Goal: Entertainment & Leisure: Consume media (video, audio)

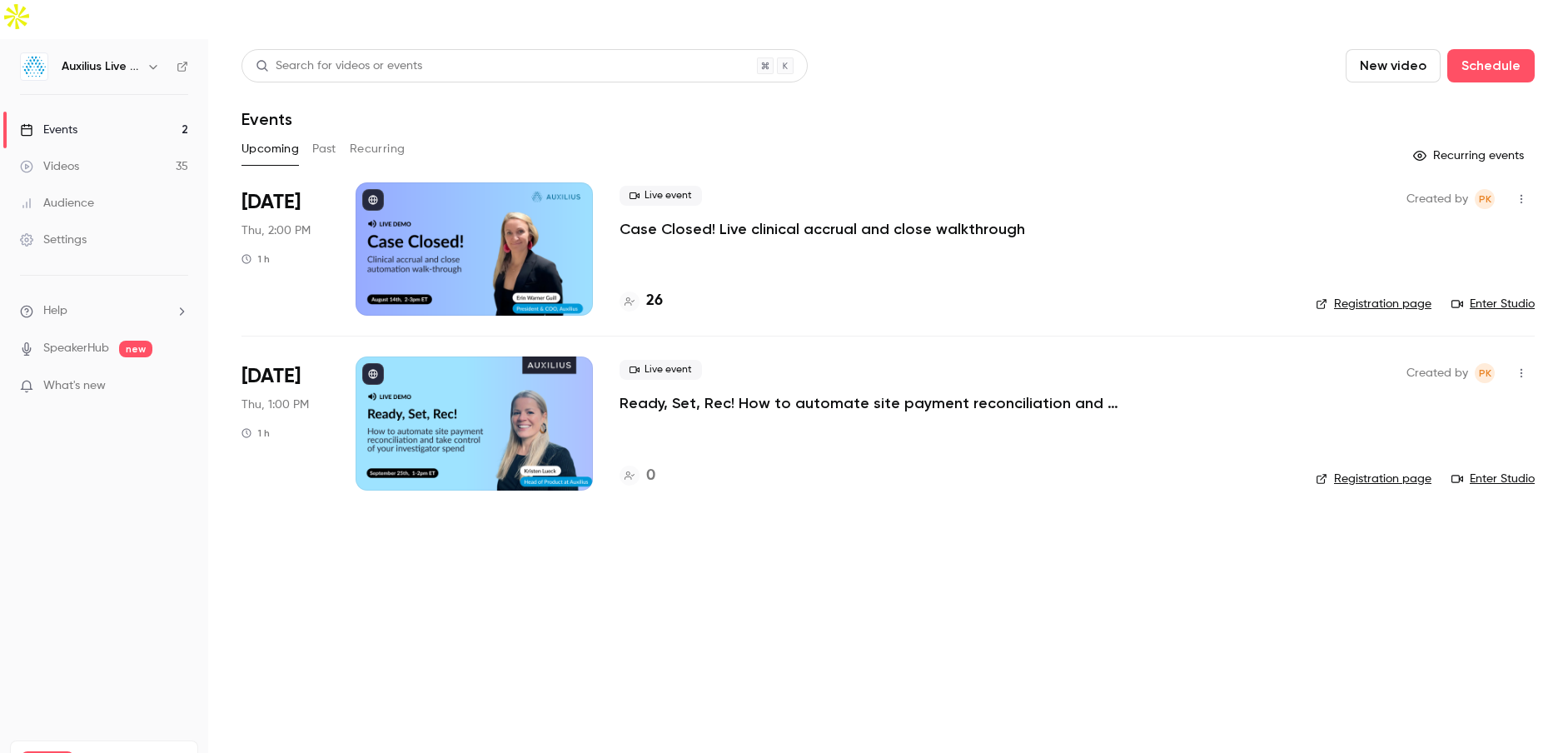
click at [463, 192] on div at bounding box center [474, 249] width 237 height 133
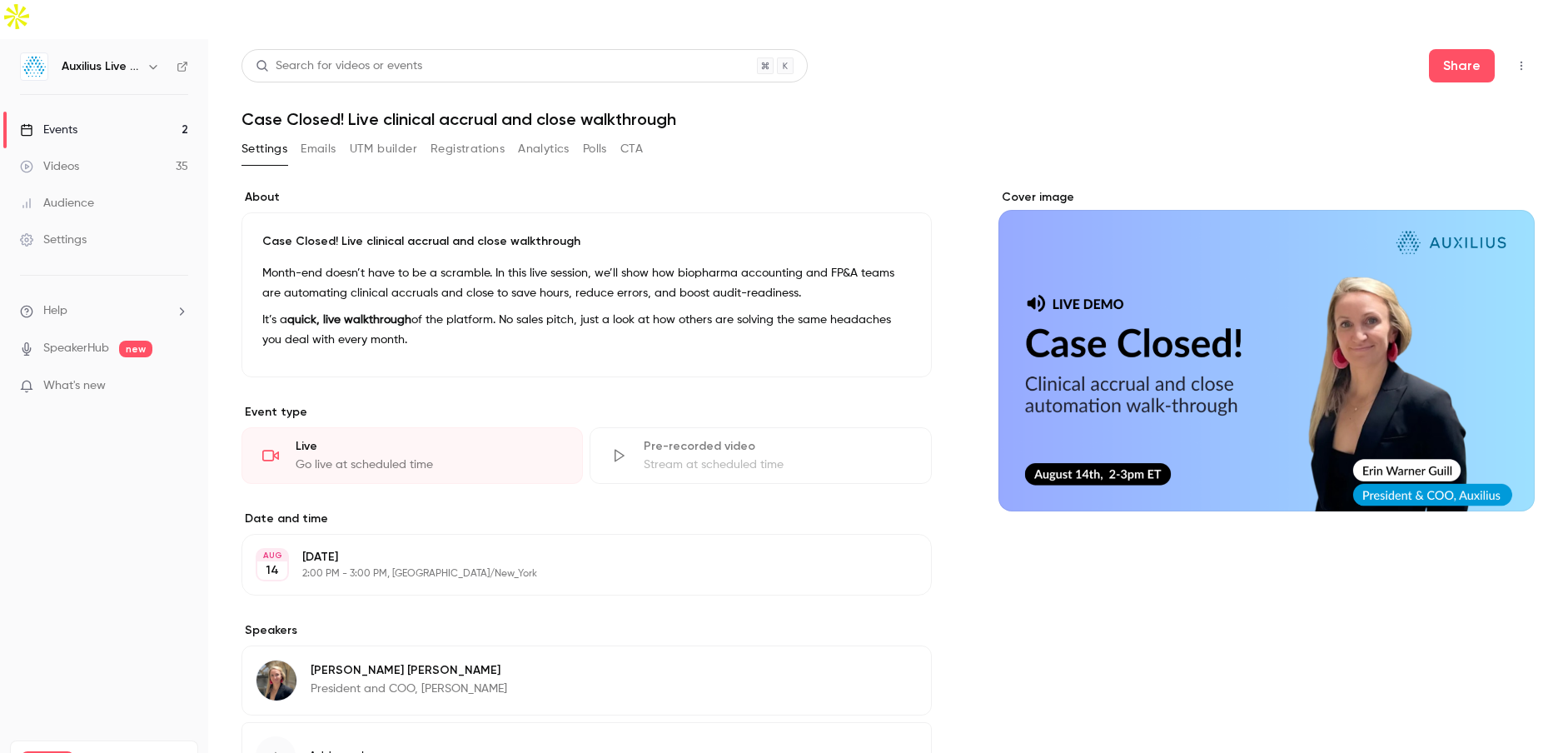
click at [641, 136] on button "CTA" at bounding box center [632, 149] width 23 height 27
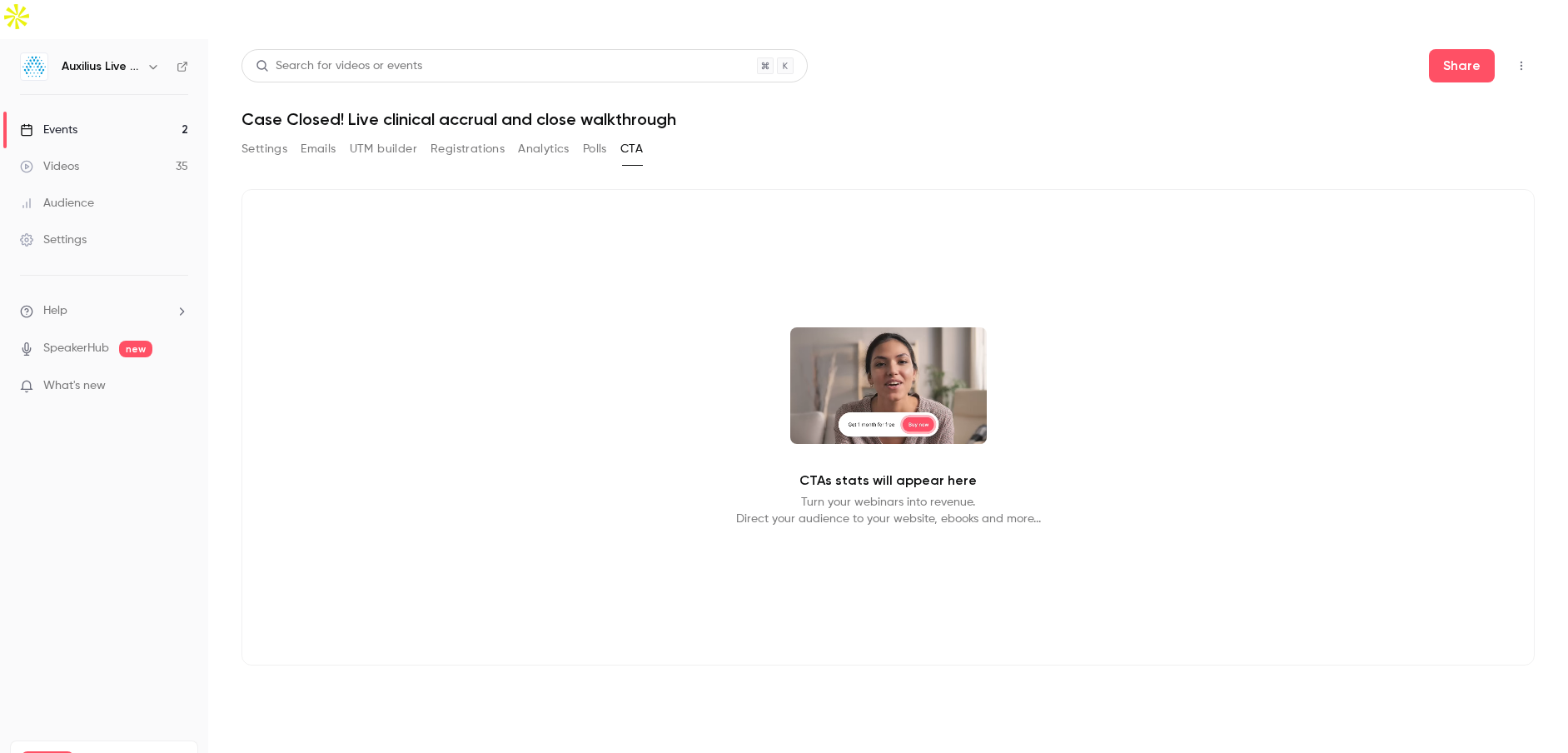
click at [378, 136] on button "UTM builder" at bounding box center [384, 149] width 67 height 27
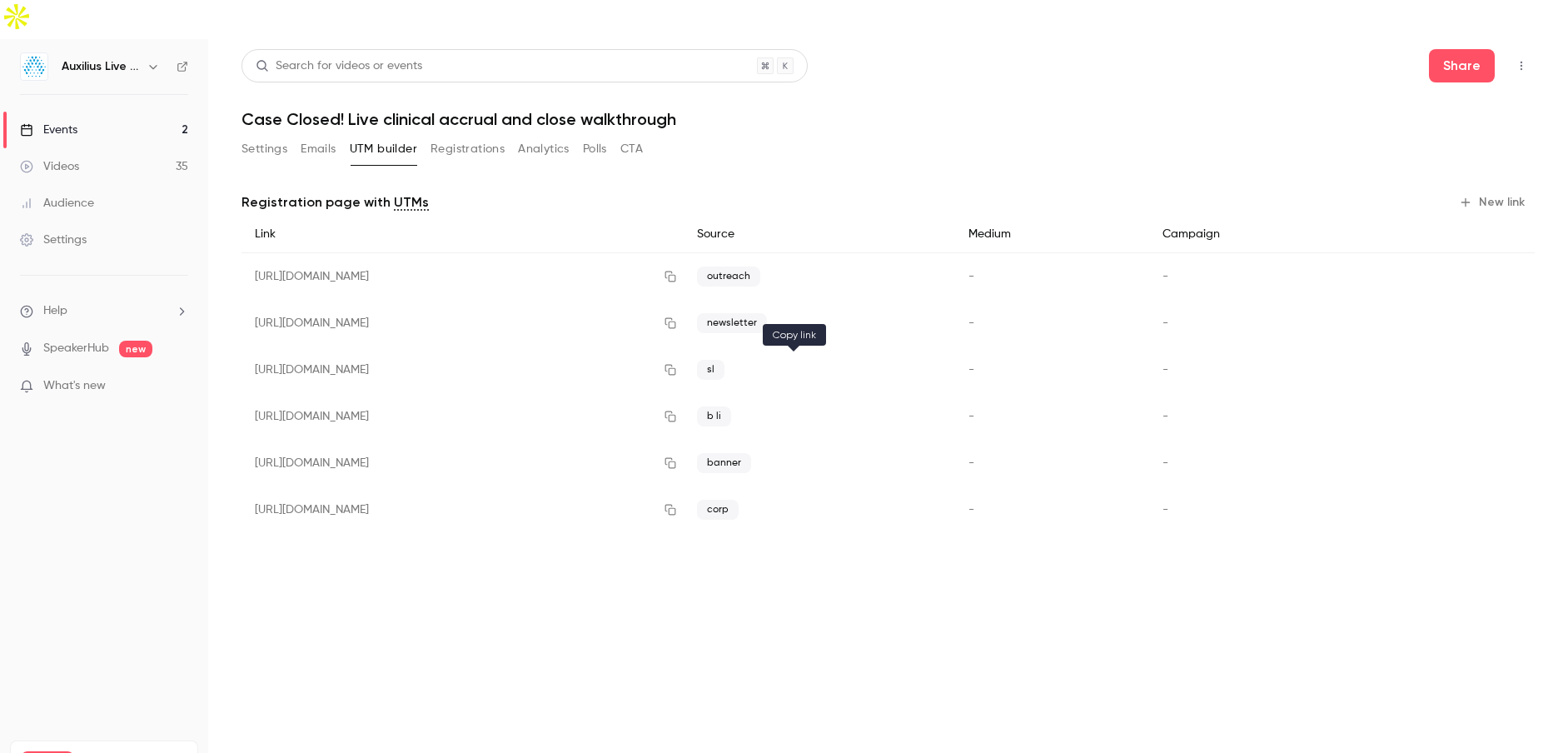
click at [677, 411] on icon "button" at bounding box center [671, 417] width 13 height 12
click at [92, 111] on link "Events 2" at bounding box center [104, 129] width 208 height 36
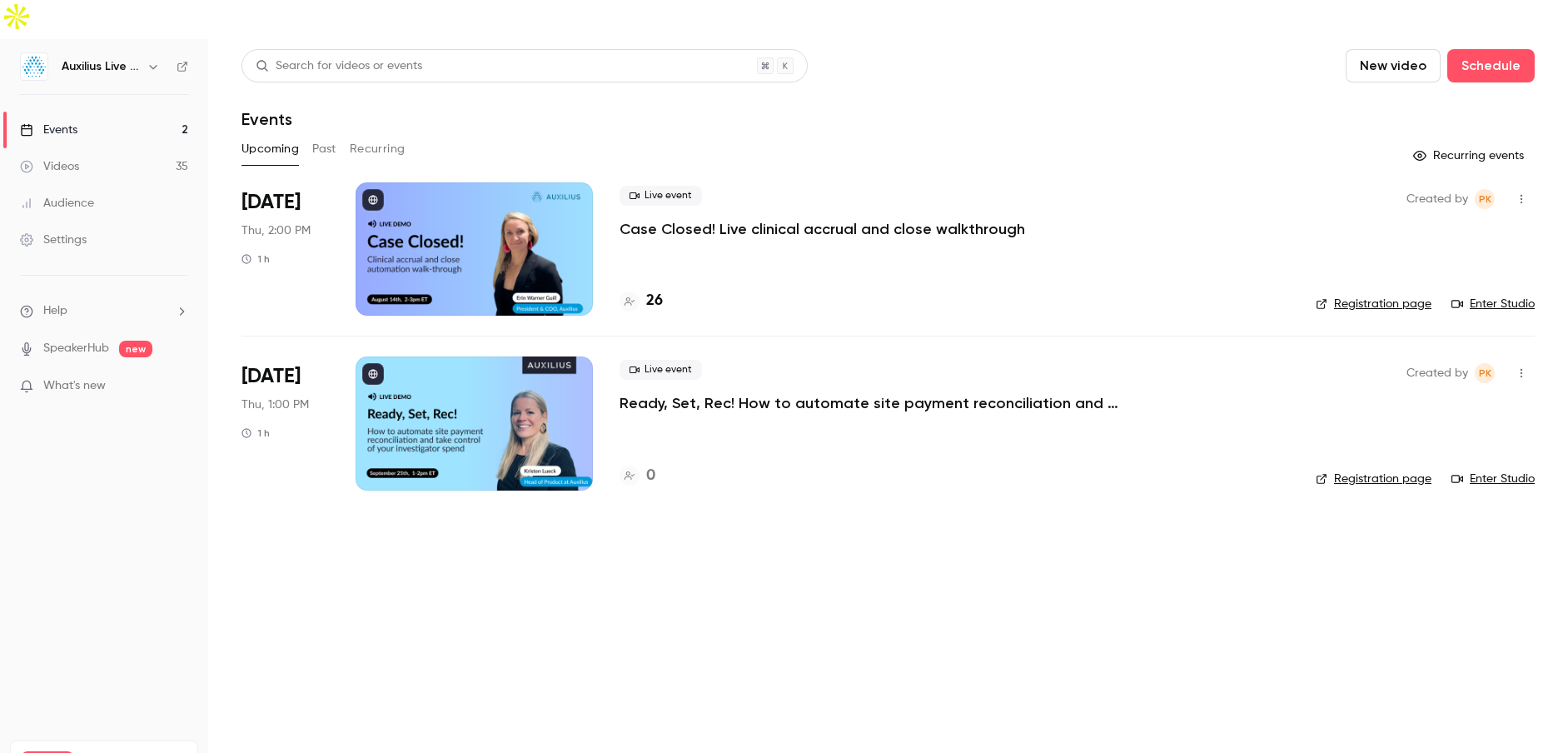
click at [76, 111] on link "Events 2" at bounding box center [104, 129] width 208 height 36
click at [417, 214] on div at bounding box center [474, 249] width 237 height 133
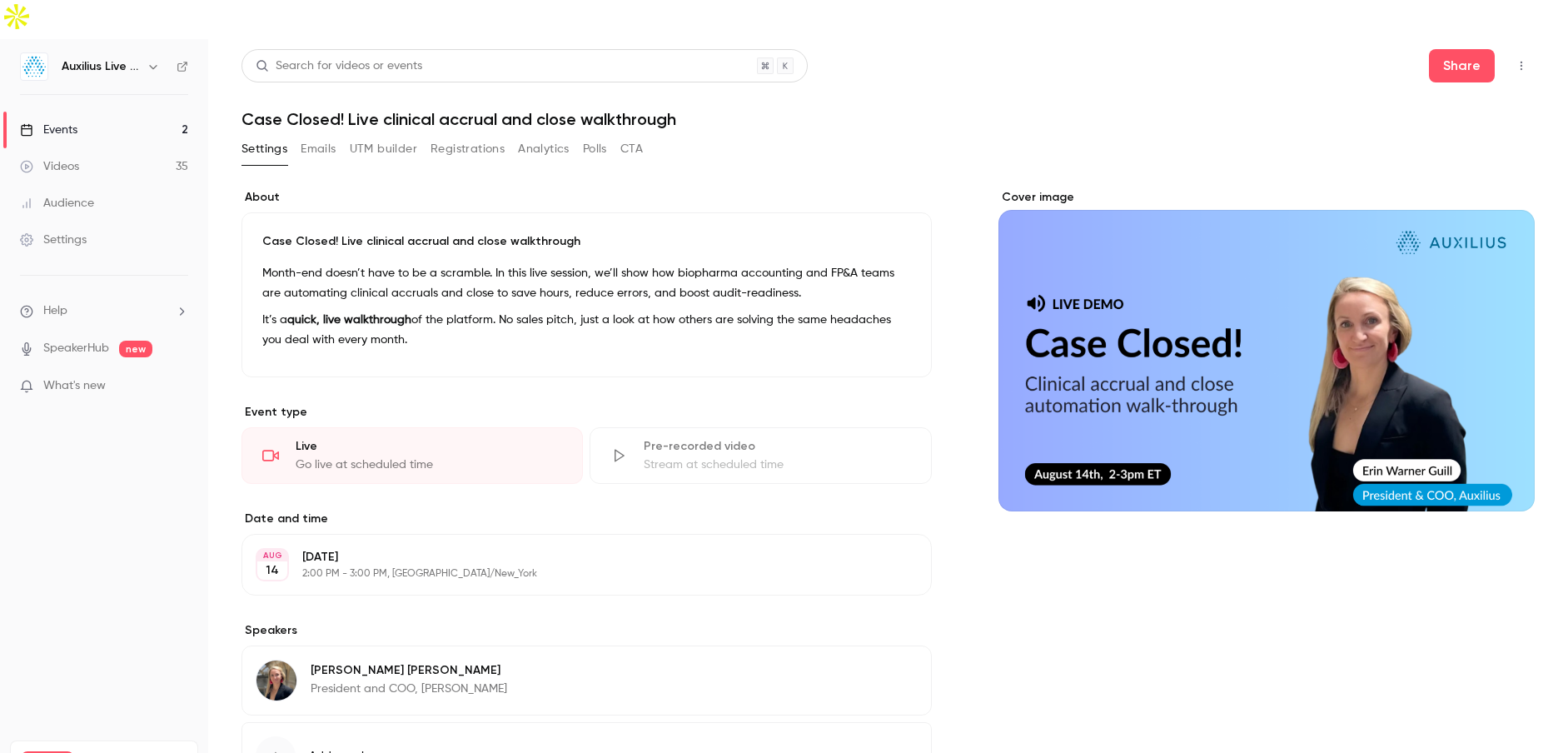
click at [648, 136] on div "Settings Emails UTM builder Registrations Analytics Polls CTA" at bounding box center [887, 152] width 1293 height 33
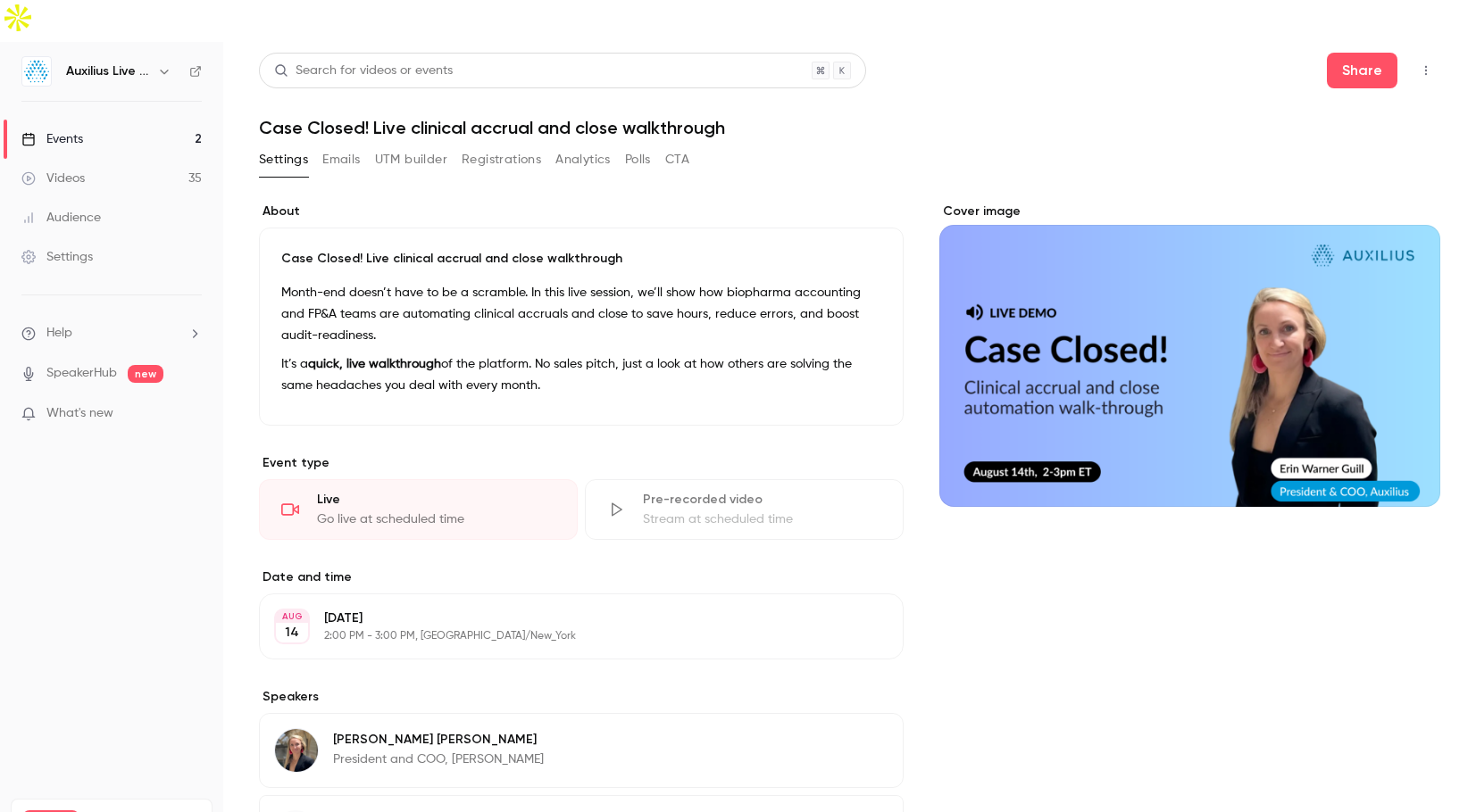
click at [114, 119] on link "Events 2" at bounding box center [111, 138] width 223 height 39
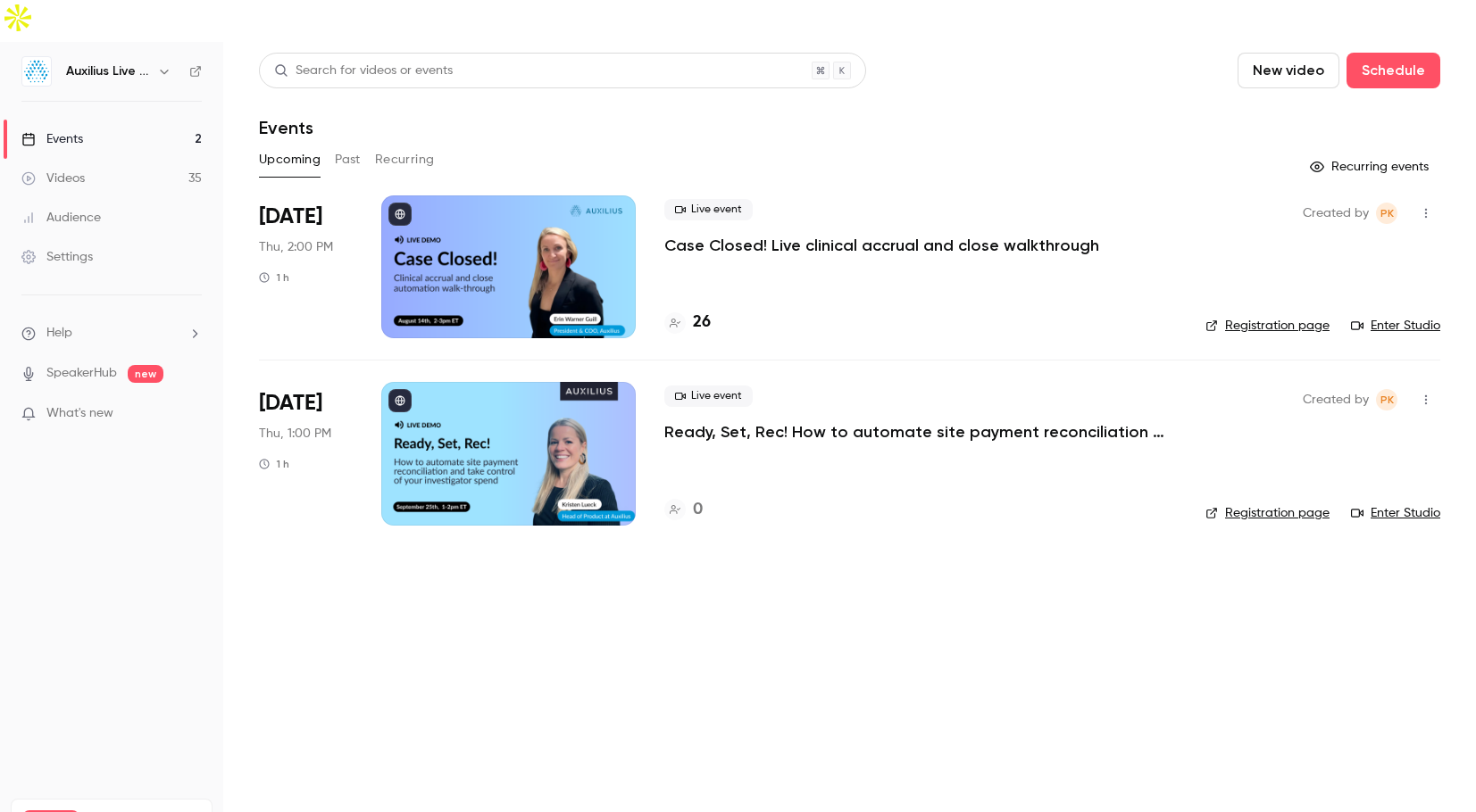
click at [551, 233] on div at bounding box center [508, 267] width 254 height 143
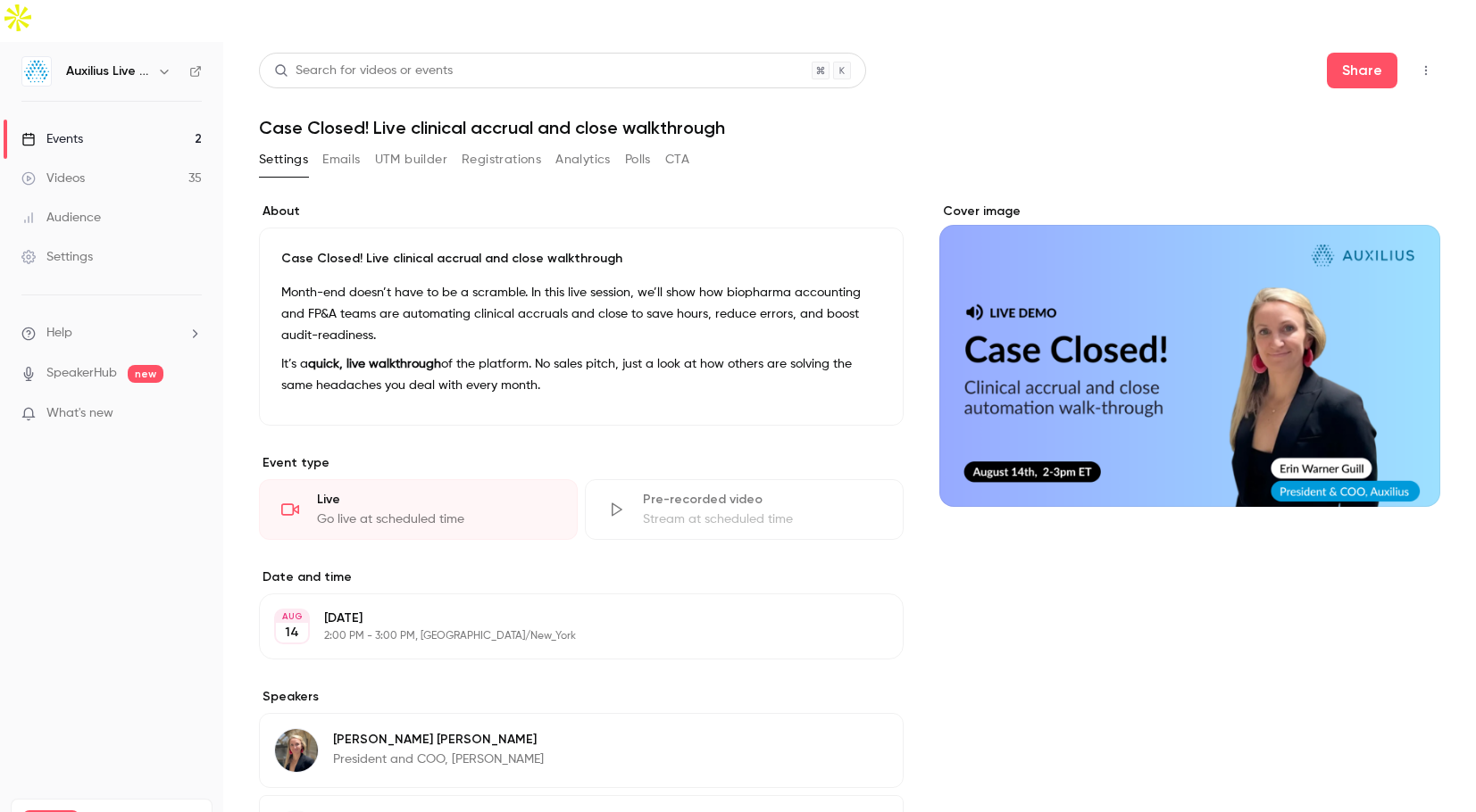
click at [1347, 52] on header "Search for videos or events Share Case Closed! Live clinical accrual and close …" at bounding box center [849, 95] width 1181 height 86
click at [1344, 52] on button "Share" at bounding box center [1362, 70] width 71 height 35
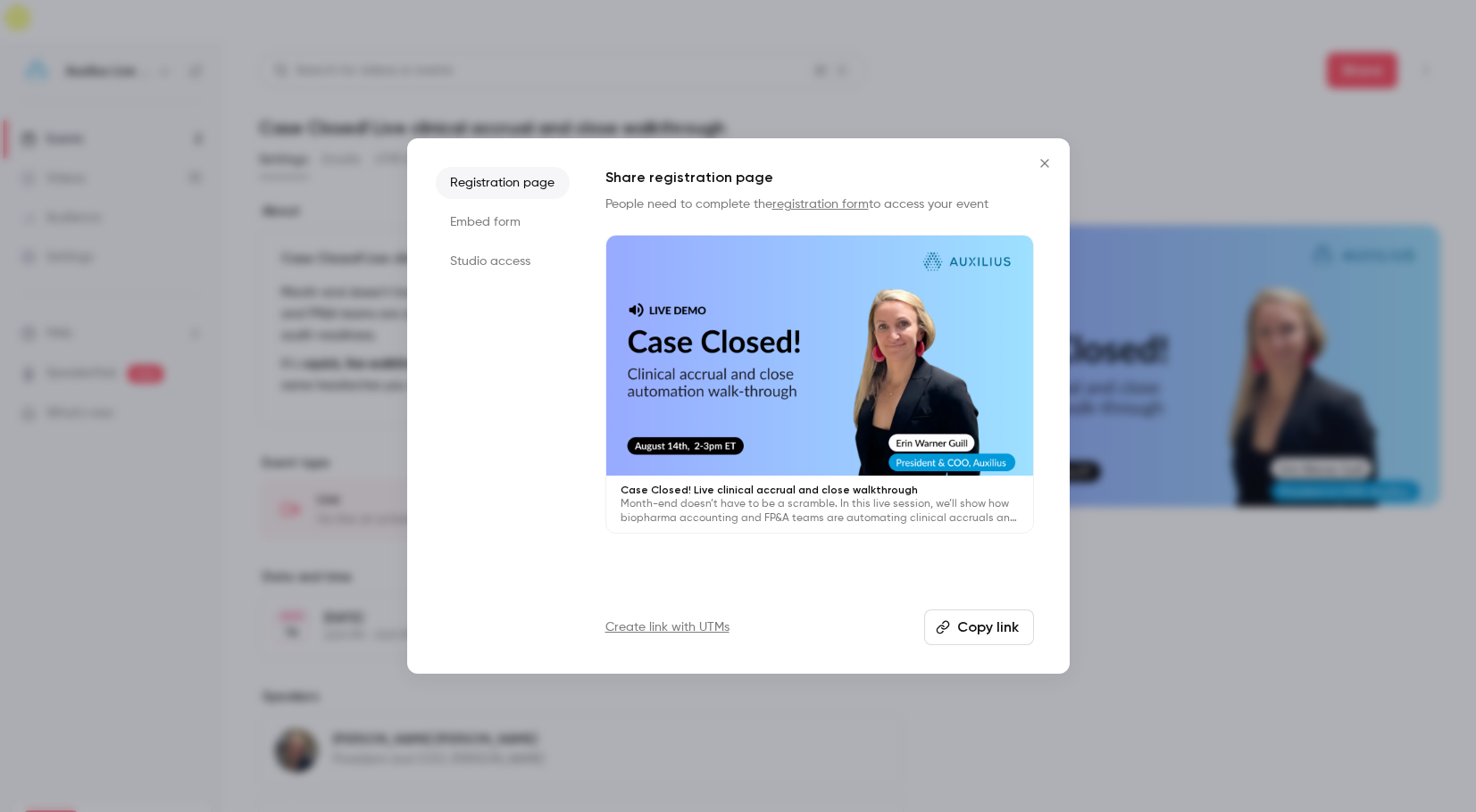
click at [513, 185] on li "Registration page" at bounding box center [503, 184] width 134 height 33
click at [970, 631] on button "Copy link" at bounding box center [979, 627] width 109 height 35
click at [1041, 166] on icon "Close" at bounding box center [1045, 164] width 22 height 14
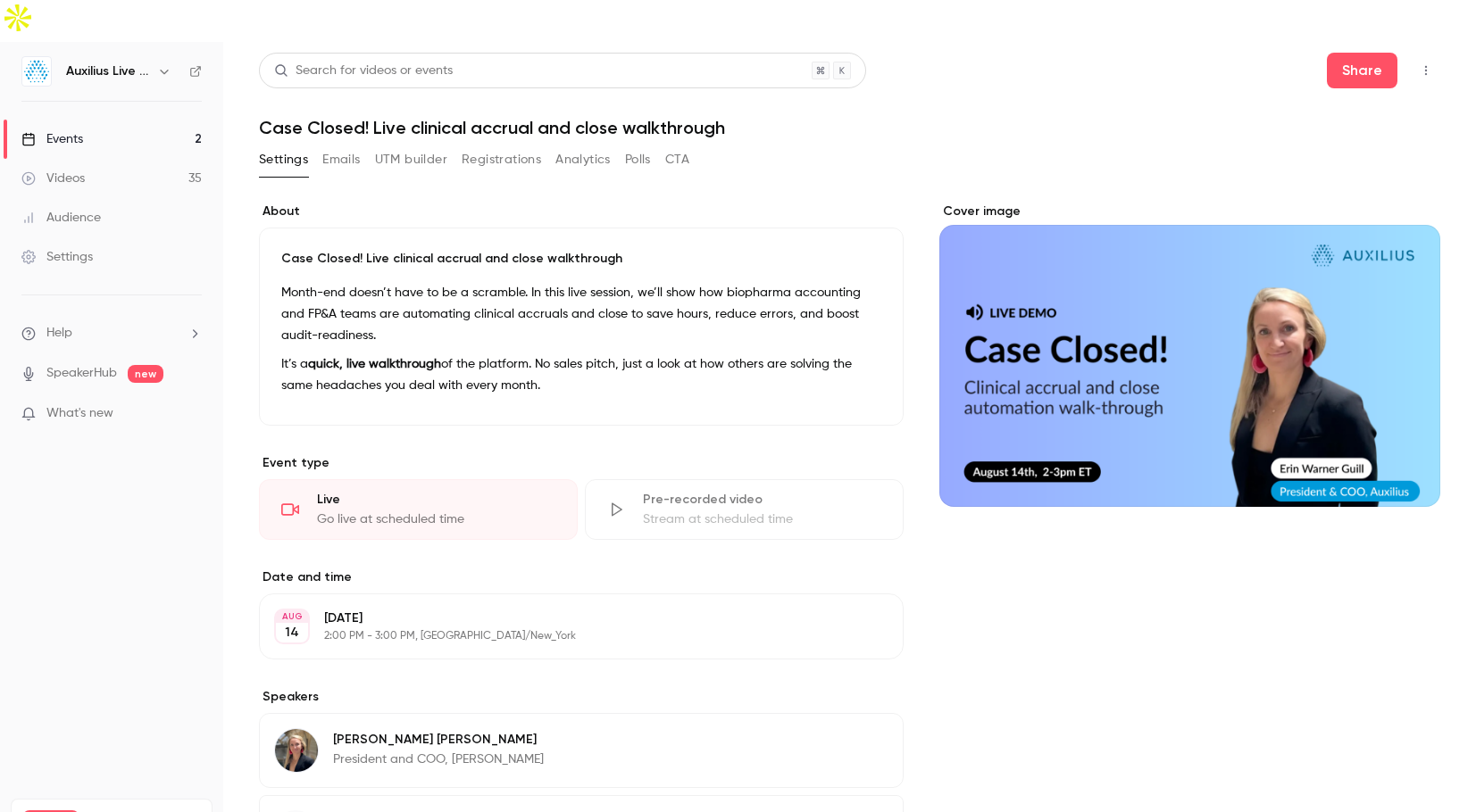
click at [675, 146] on button "CTA" at bounding box center [677, 160] width 24 height 29
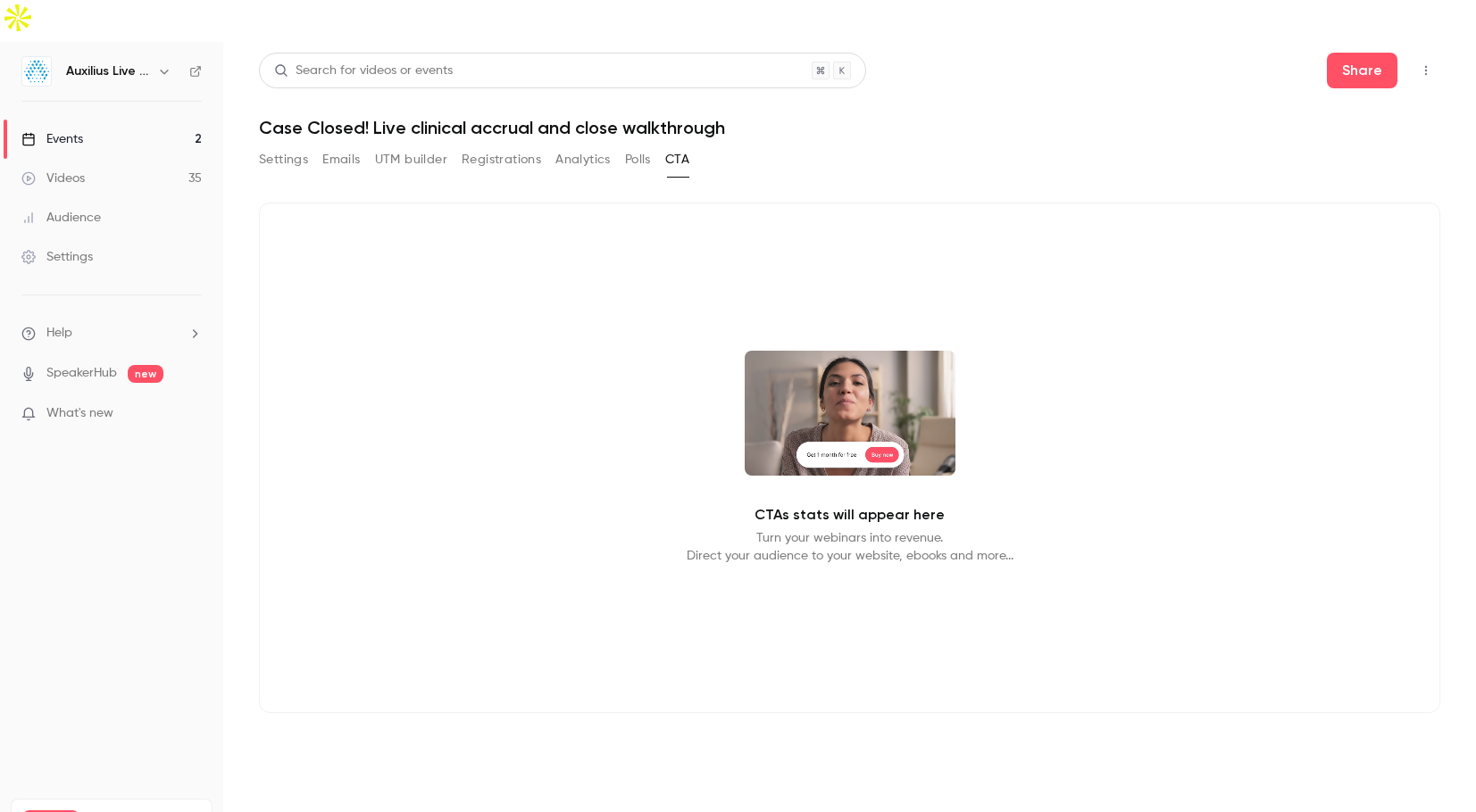
click at [402, 146] on button "UTM builder" at bounding box center [412, 160] width 72 height 29
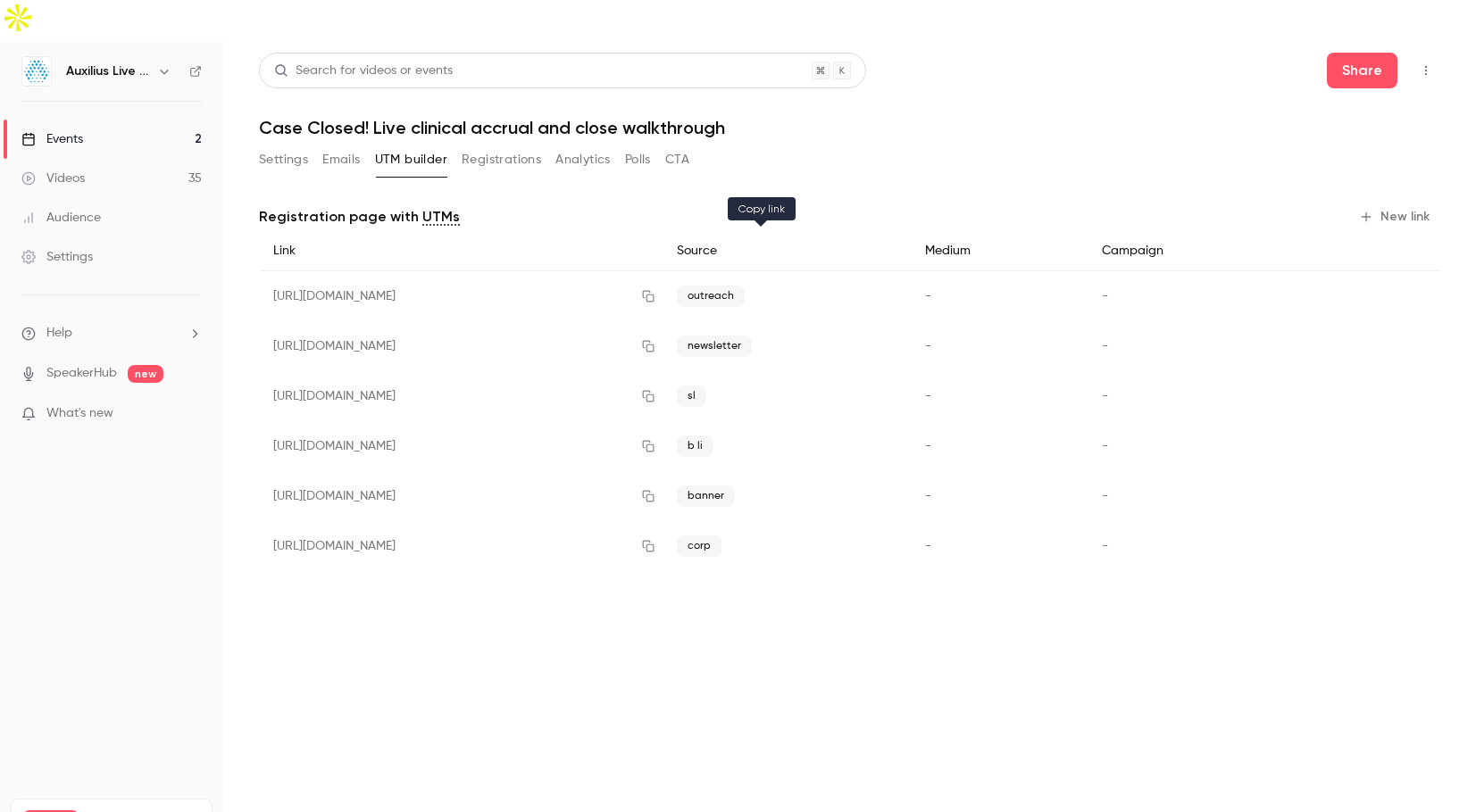
click at [656, 290] on icon "button" at bounding box center [648, 297] width 14 height 13
click at [70, 130] on div "Events" at bounding box center [52, 139] width 62 height 18
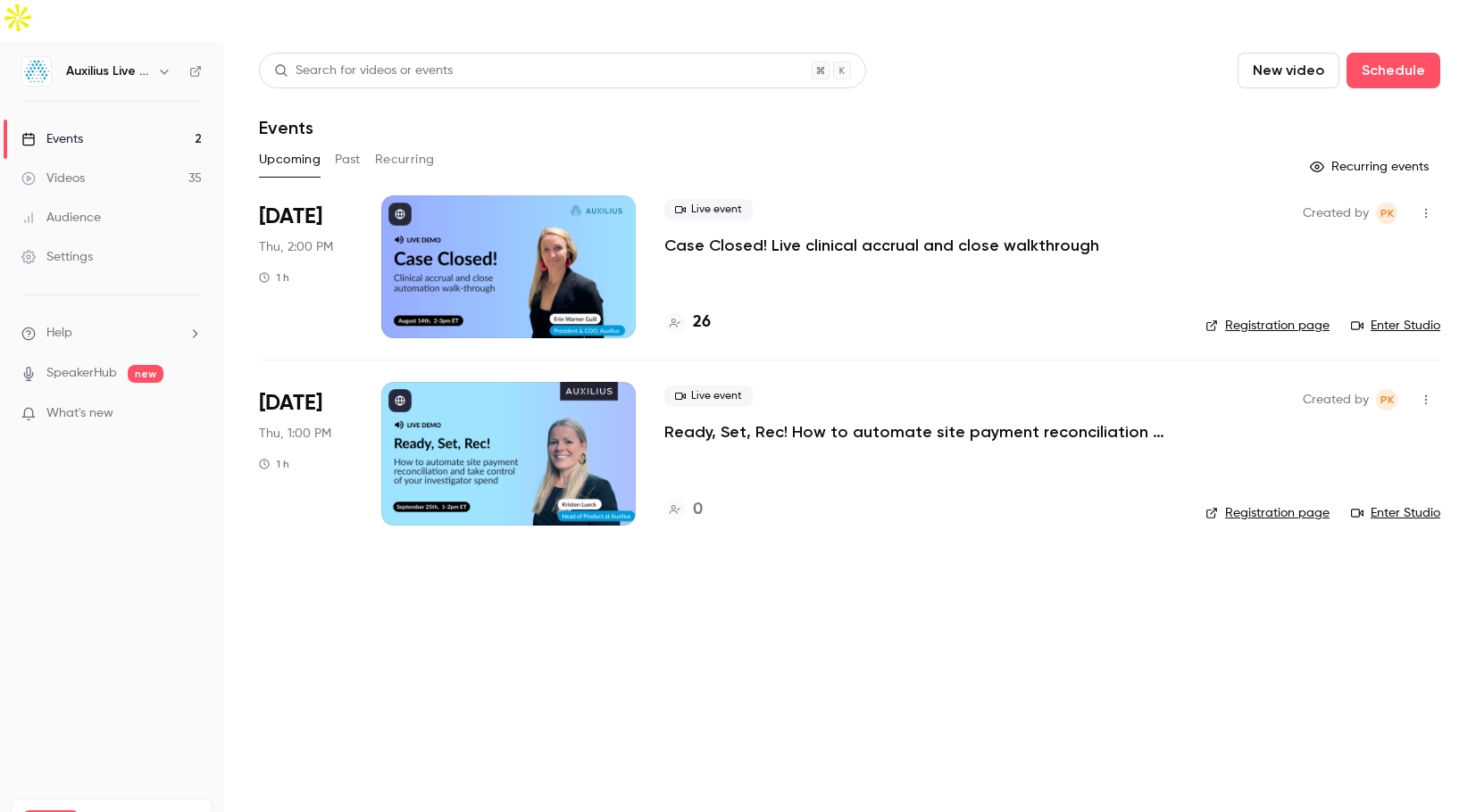
click at [357, 146] on button "Past" at bounding box center [347, 160] width 26 height 29
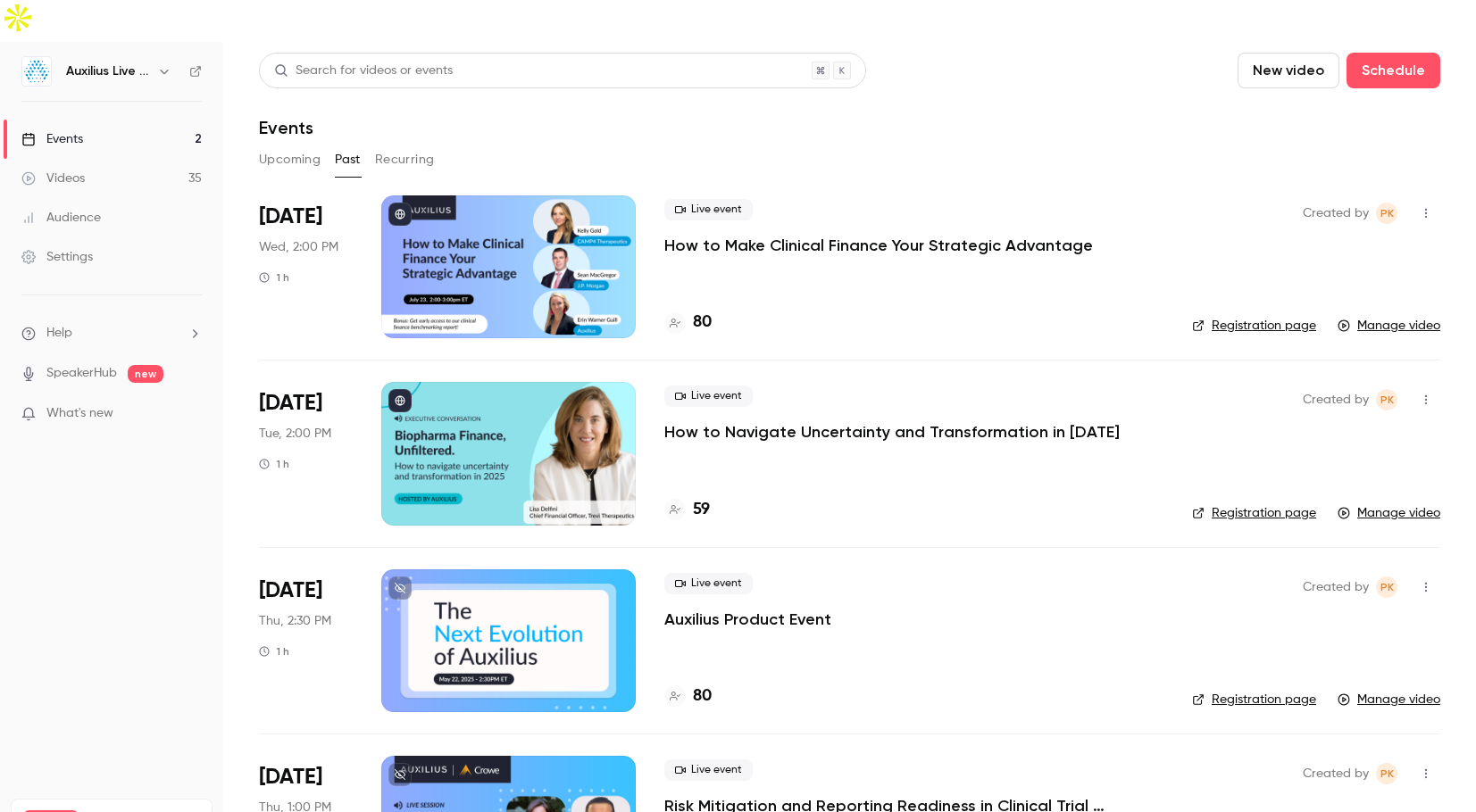
click at [398, 146] on button "Recurring" at bounding box center [405, 160] width 60 height 29
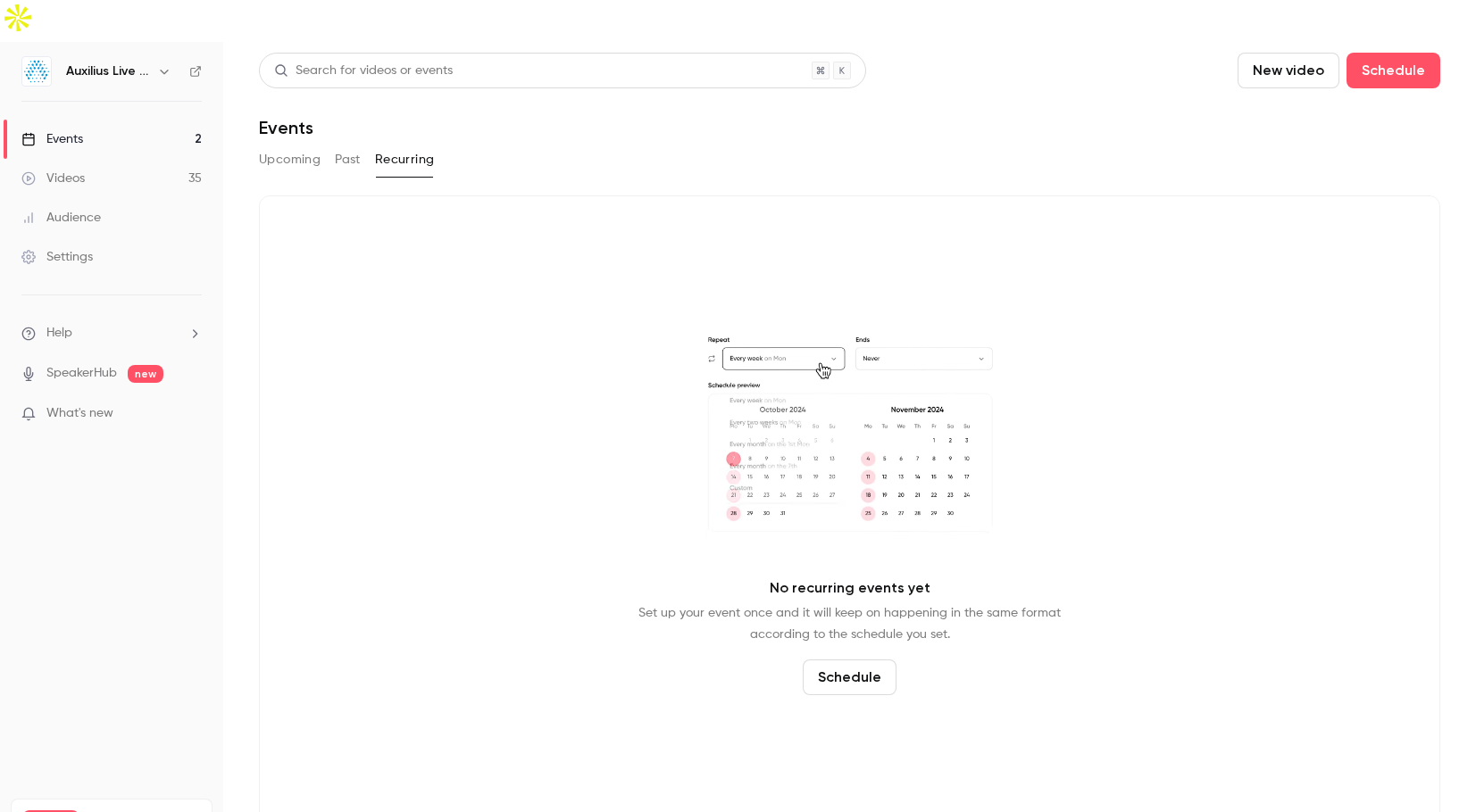
click at [298, 146] on button "Upcoming" at bounding box center [289, 160] width 62 height 29
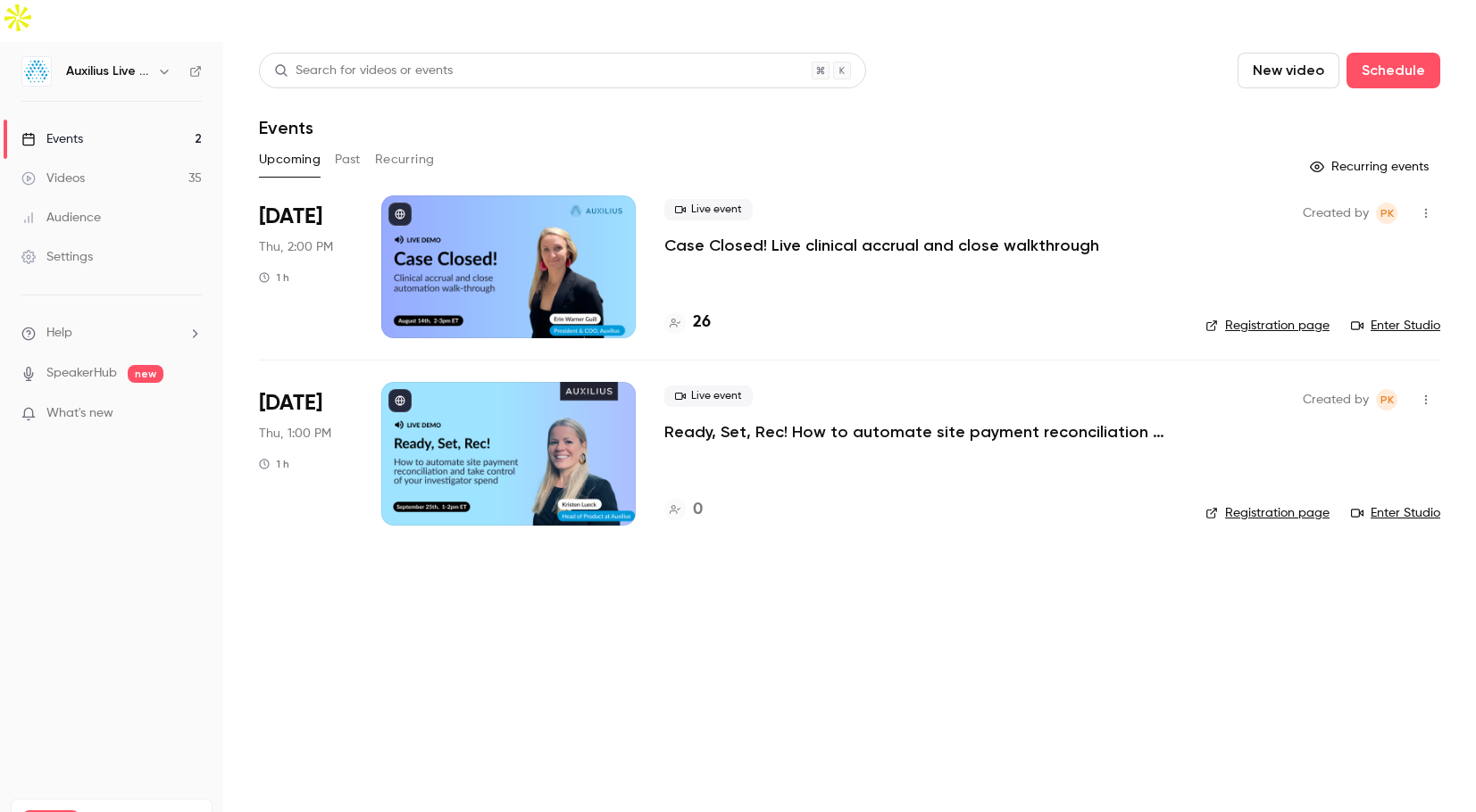
click at [345, 146] on button "Past" at bounding box center [347, 160] width 26 height 29
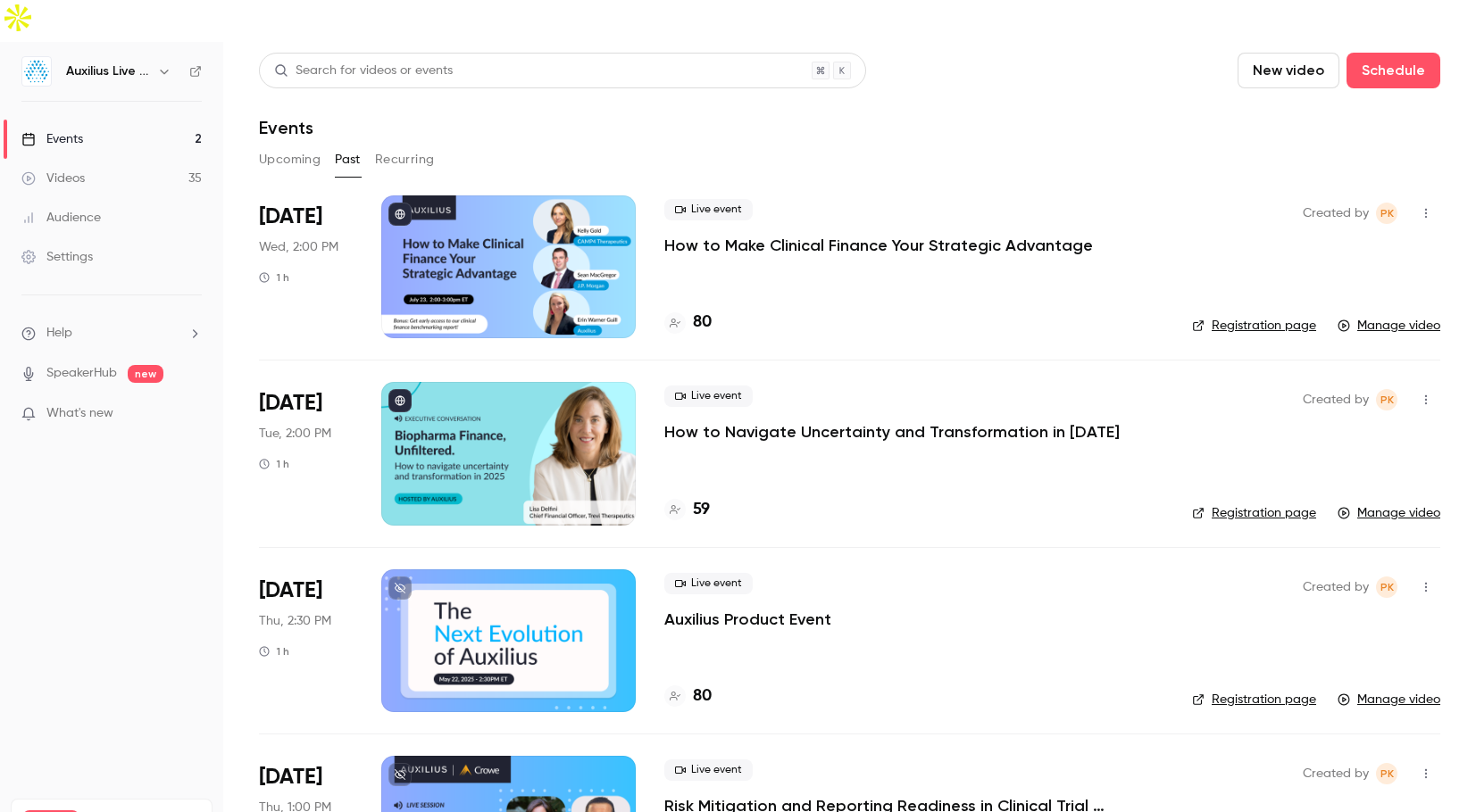
click at [1254, 317] on link "Registration page" at bounding box center [1254, 326] width 124 height 18
click at [538, 198] on div at bounding box center [508, 267] width 254 height 143
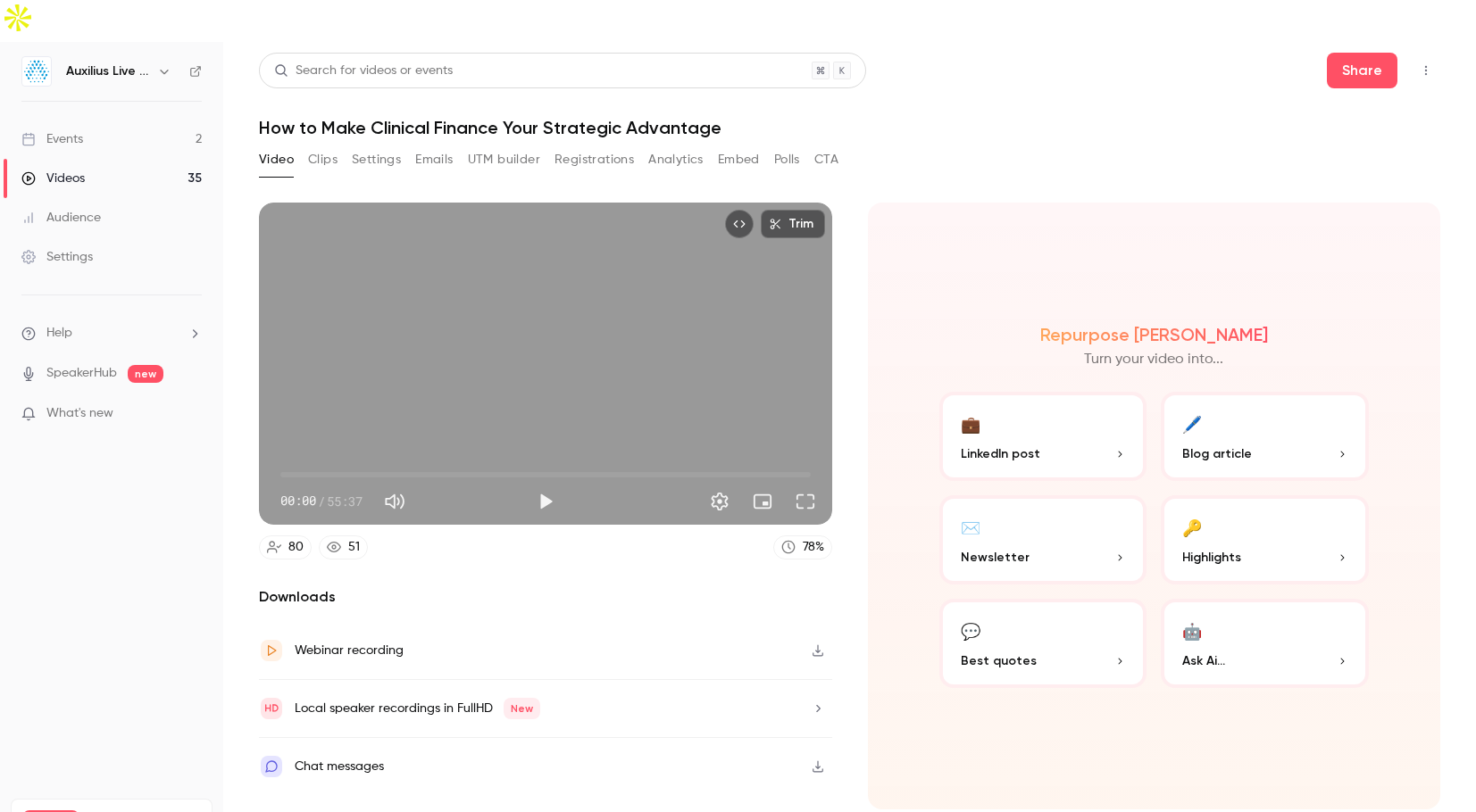
click at [581, 146] on button "Registrations" at bounding box center [594, 160] width 80 height 29
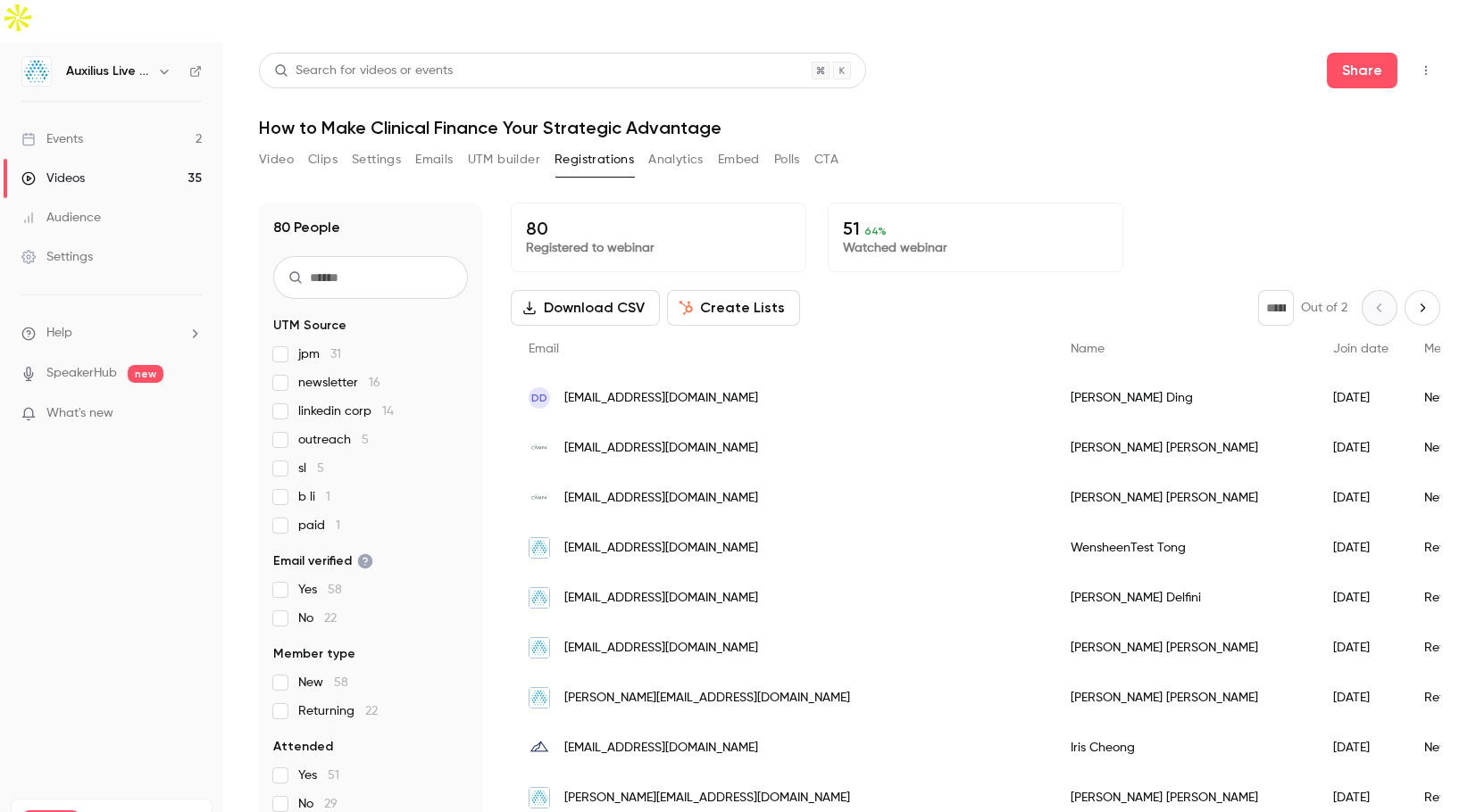
click at [496, 146] on button "UTM builder" at bounding box center [504, 160] width 72 height 29
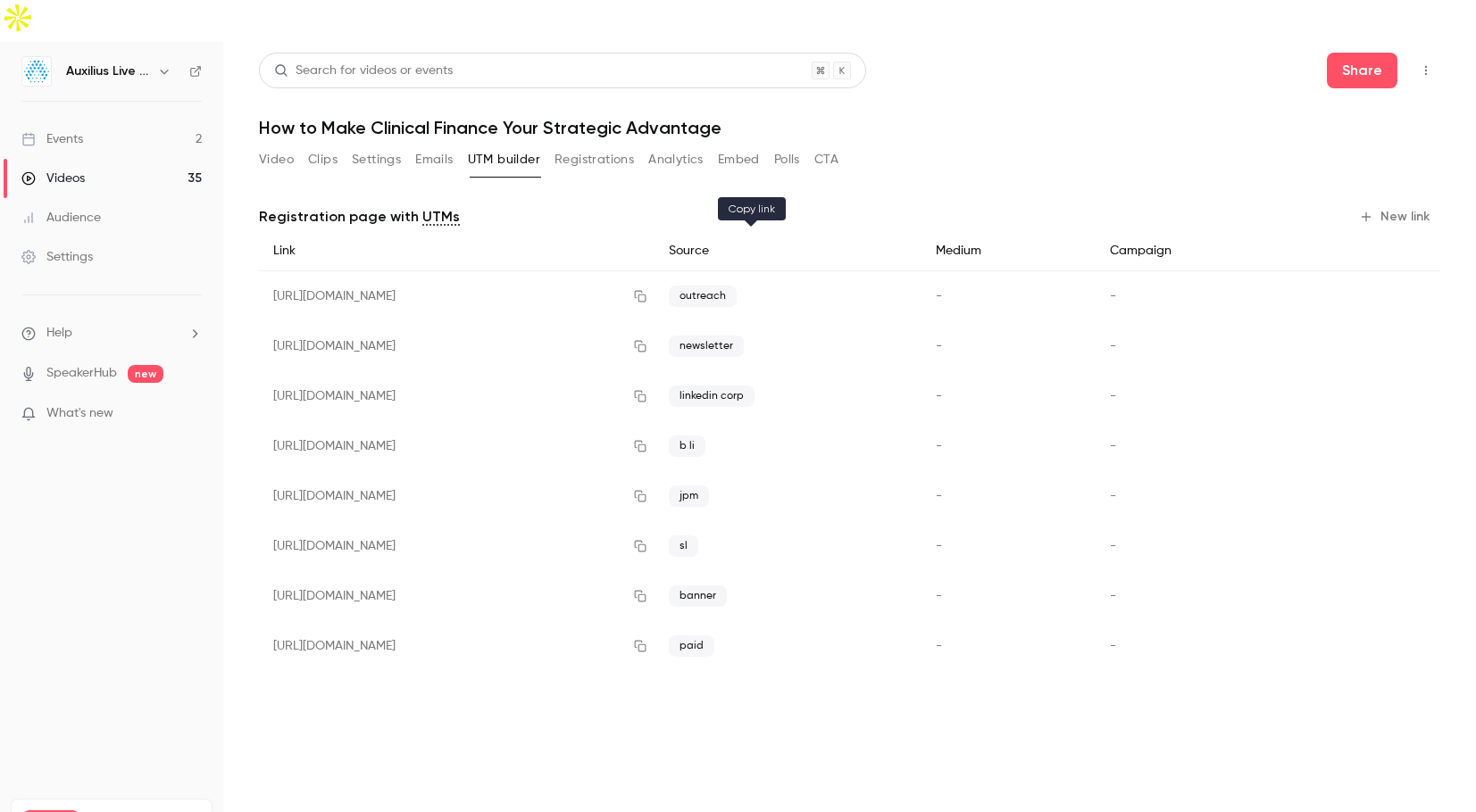
click at [648, 290] on icon "button" at bounding box center [640, 297] width 14 height 13
click at [276, 146] on button "Video" at bounding box center [276, 160] width 35 height 29
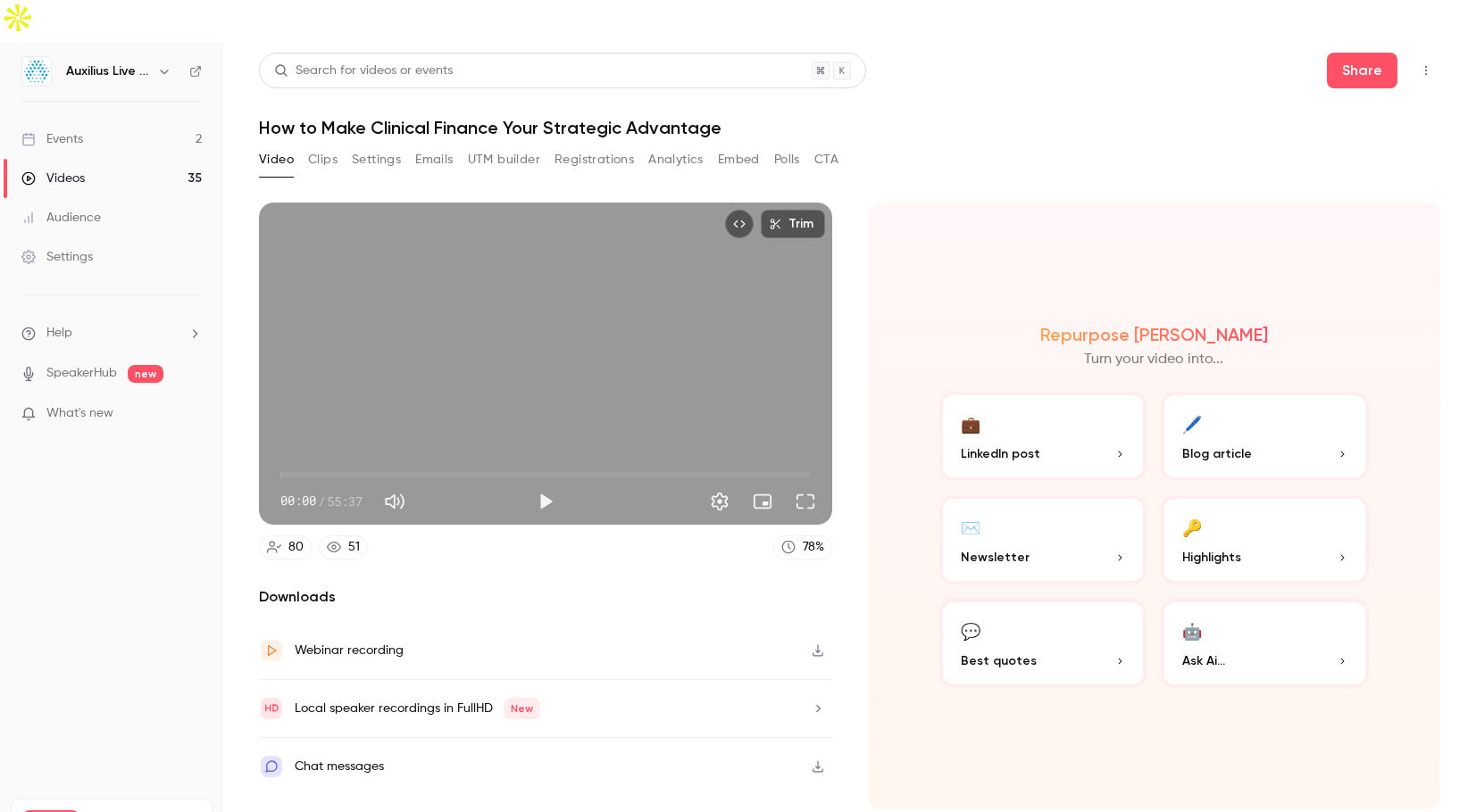
click at [533, 484] on button "Play" at bounding box center [545, 501] width 35 height 35
click at [319, 460] on span "00:05" at bounding box center [545, 475] width 530 height 29
click at [342, 460] on span "04:11" at bounding box center [545, 475] width 530 height 29
click at [325, 460] on span "06:32" at bounding box center [545, 475] width 530 height 29
click at [317, 472] on span "03:44" at bounding box center [317, 475] width 5 height 5
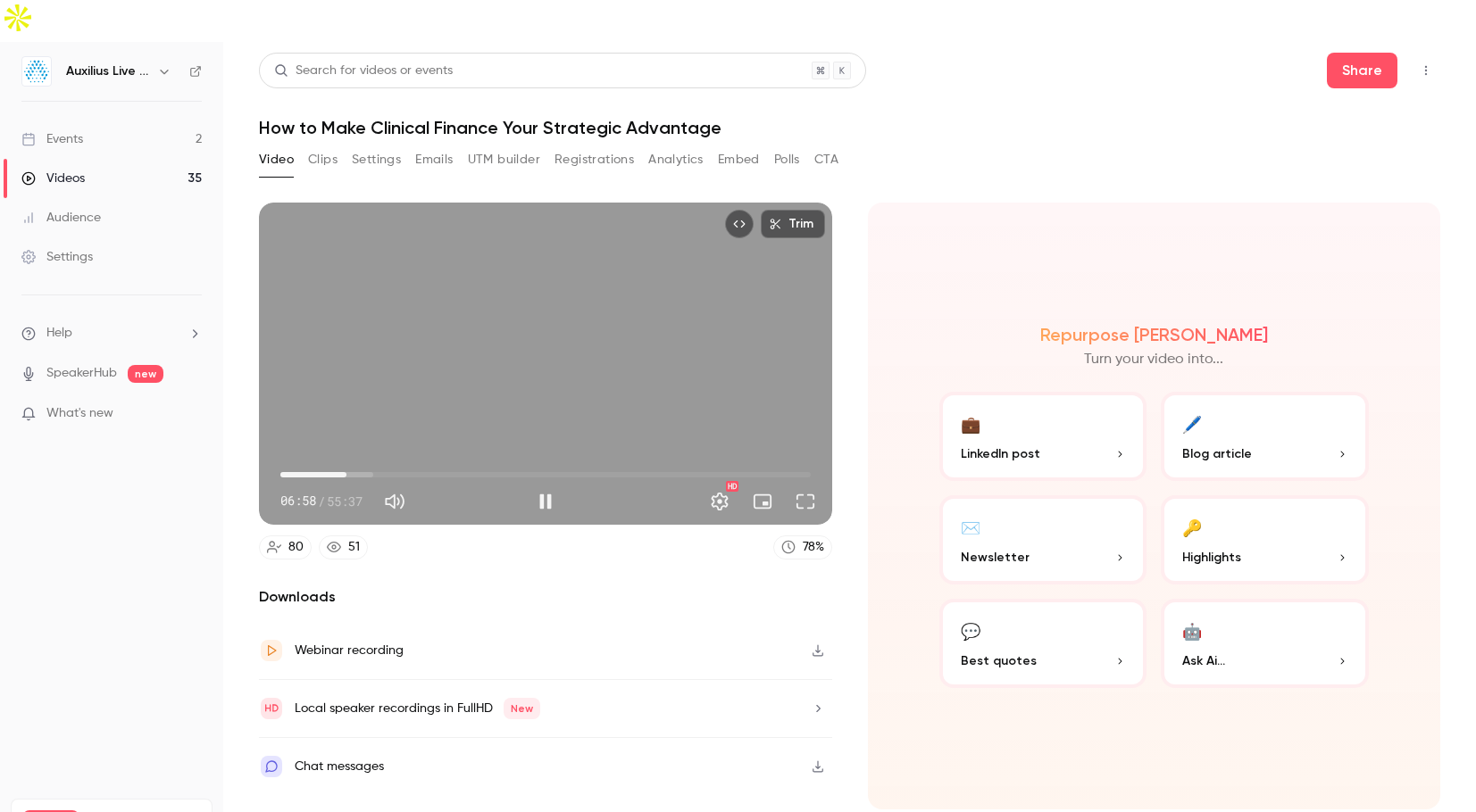
click at [344, 472] on span "06:58" at bounding box center [346, 475] width 5 height 5
click at [332, 472] on span "05:26" at bounding box center [332, 475] width 5 height 5
click at [328, 472] on span "05:03" at bounding box center [328, 475] width 5 height 5
click at [326, 472] on span "05:04" at bounding box center [328, 475] width 5 height 5
click at [321, 472] on span "04:18" at bounding box center [321, 475] width 5 height 5
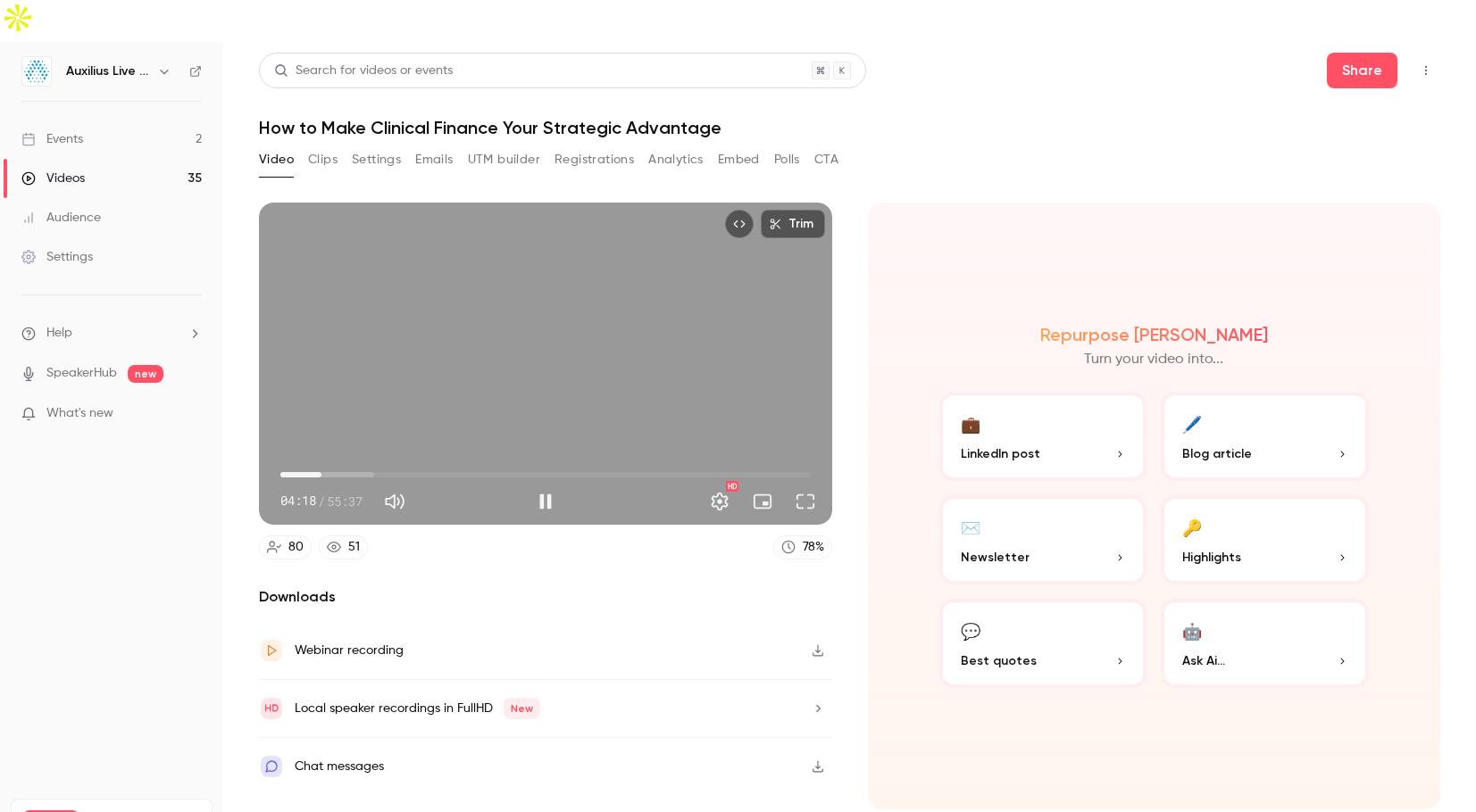
click at [318, 472] on span "04:18" at bounding box center [321, 475] width 5 height 5
type input "****"
click at [444, 460] on span "17:09" at bounding box center [545, 475] width 530 height 29
click at [541, 484] on button "Pause" at bounding box center [545, 501] width 35 height 35
